Goal: Navigation & Orientation: Find specific page/section

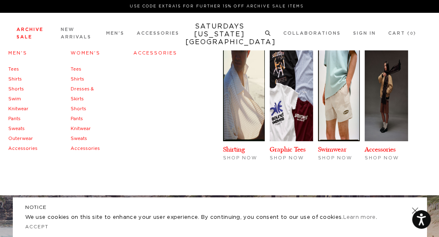
click at [25, 35] on link "Archive Sale" at bounding box center [30, 33] width 27 height 12
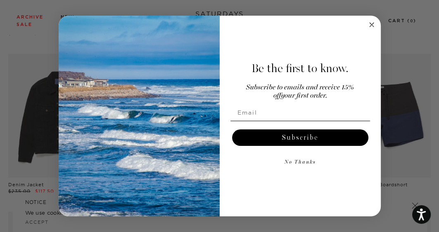
scroll to position [688, 0]
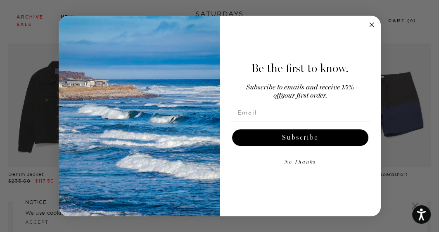
click at [367, 23] on circle "Close dialog" at bounding box center [371, 24] width 9 height 9
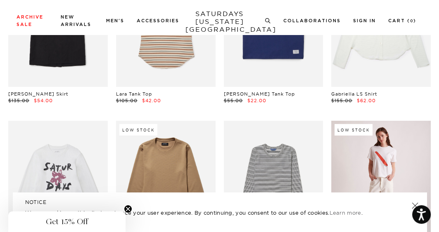
scroll to position [14310, 0]
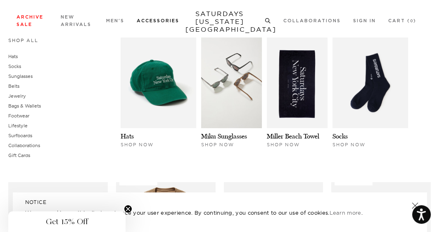
click at [155, 21] on link "Accessories" at bounding box center [158, 21] width 43 height 5
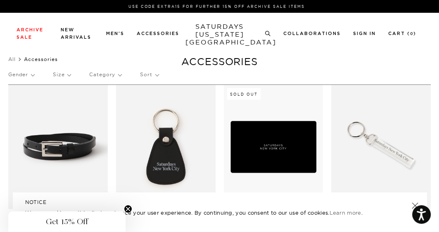
click at [414, 204] on link at bounding box center [415, 206] width 12 height 12
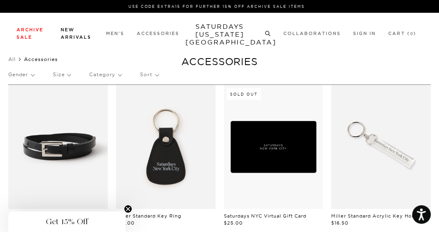
click at [83, 35] on link "New Arrivals" at bounding box center [76, 34] width 31 height 12
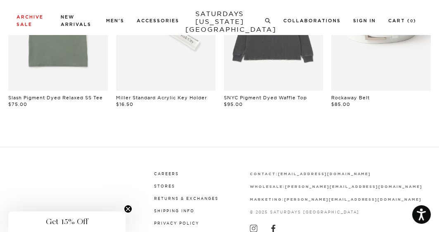
scroll to position [609, 0]
